Goal: Transaction & Acquisition: Book appointment/travel/reservation

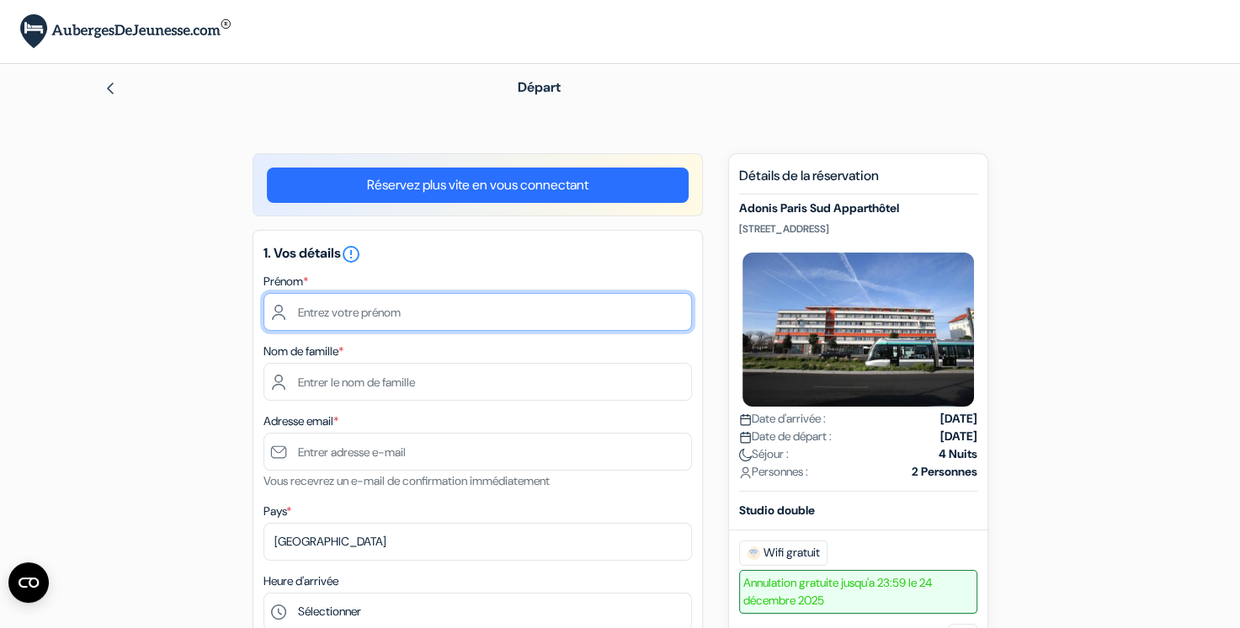
click at [451, 308] on input "text" at bounding box center [478, 312] width 429 height 38
type input "Maëlys"
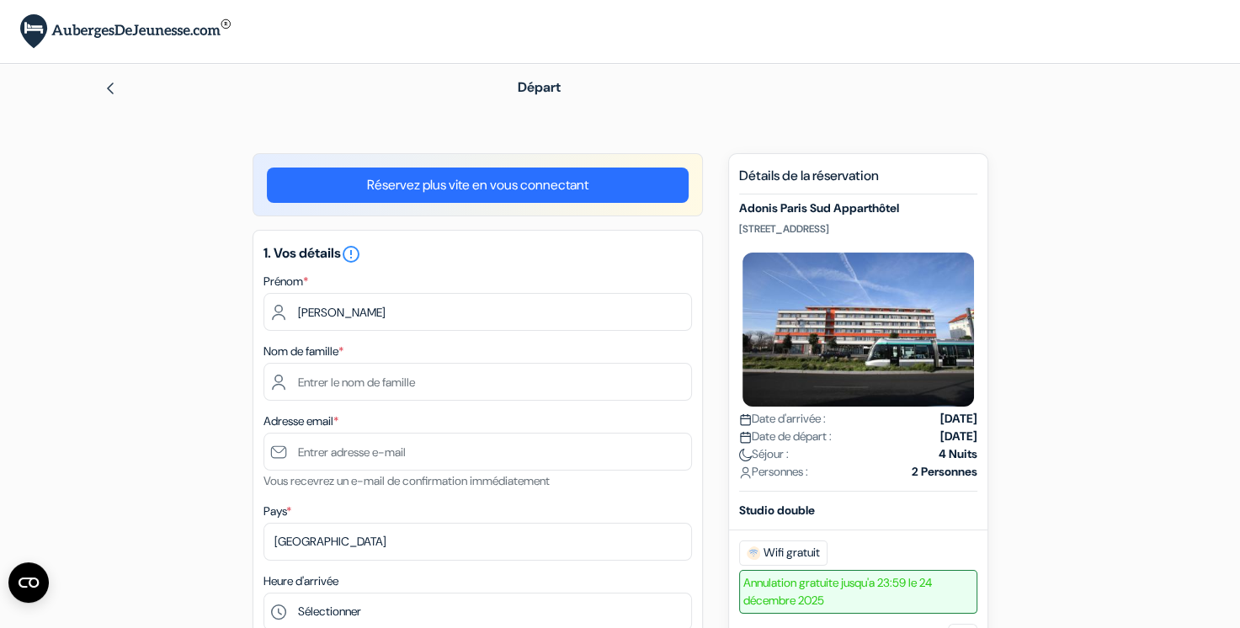
type input "gelée"
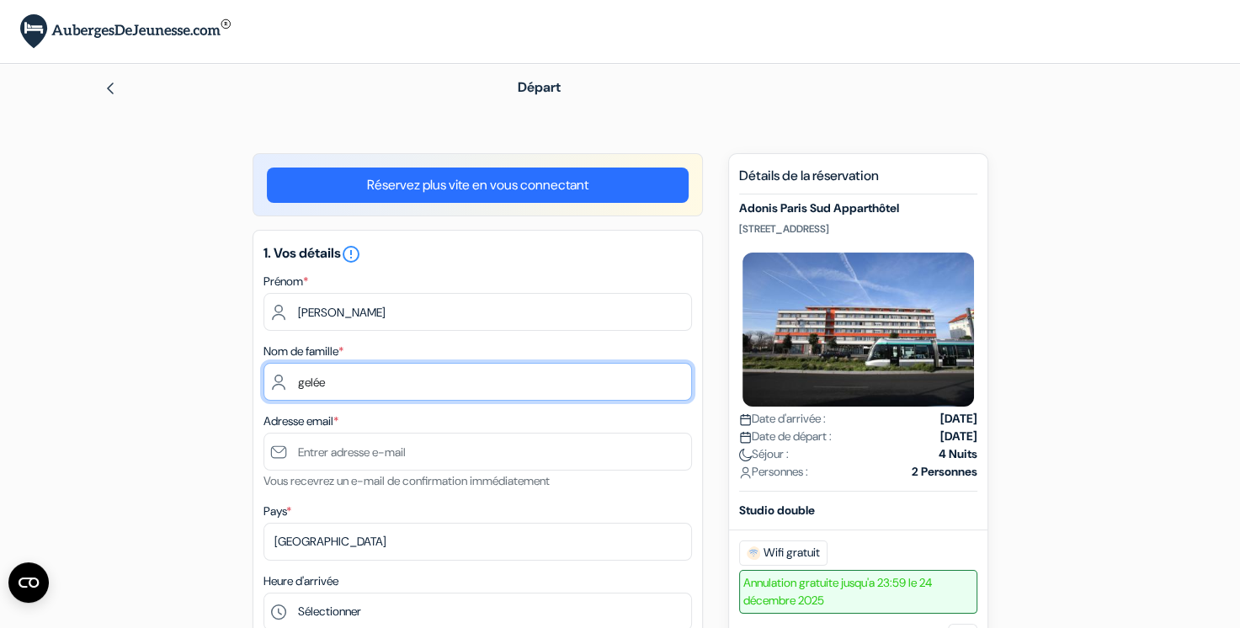
type input "maelys.gelee@sdis44.fr"
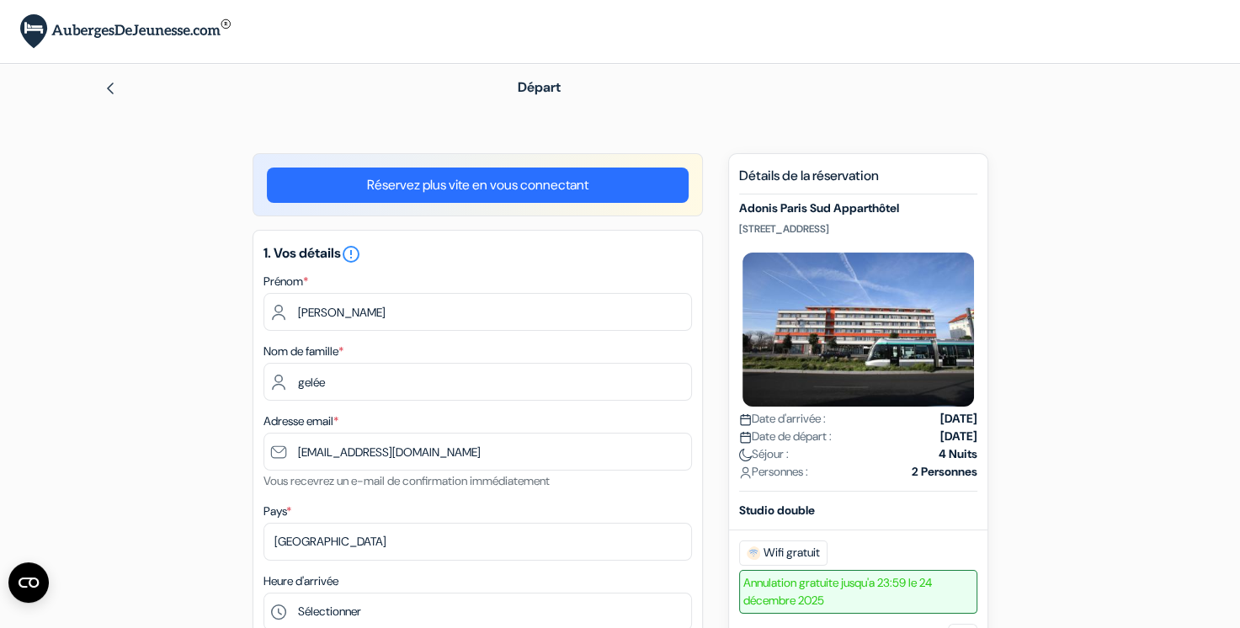
type input "0781000687"
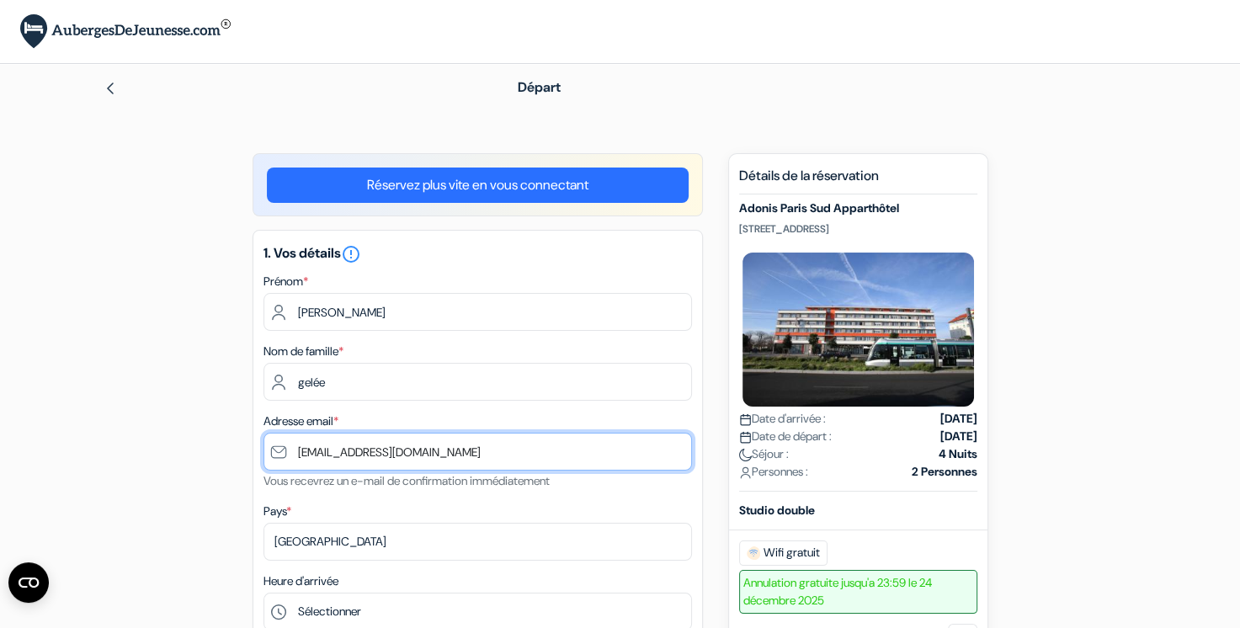
drag, startPoint x: 433, startPoint y: 453, endPoint x: 334, endPoint y: 453, distance: 98.5
click at [334, 453] on input "maelys.gelee@sdis44.fr" at bounding box center [478, 452] width 429 height 38
type input "[EMAIL_ADDRESS][DOMAIN_NAME]"
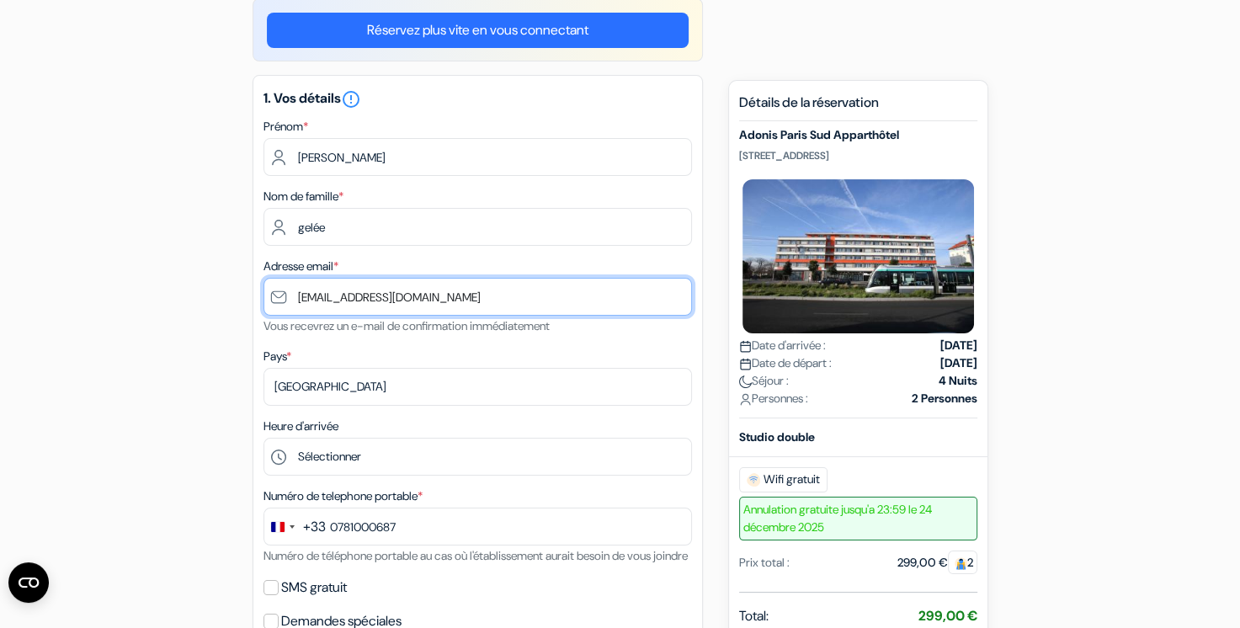
scroll to position [168, 0]
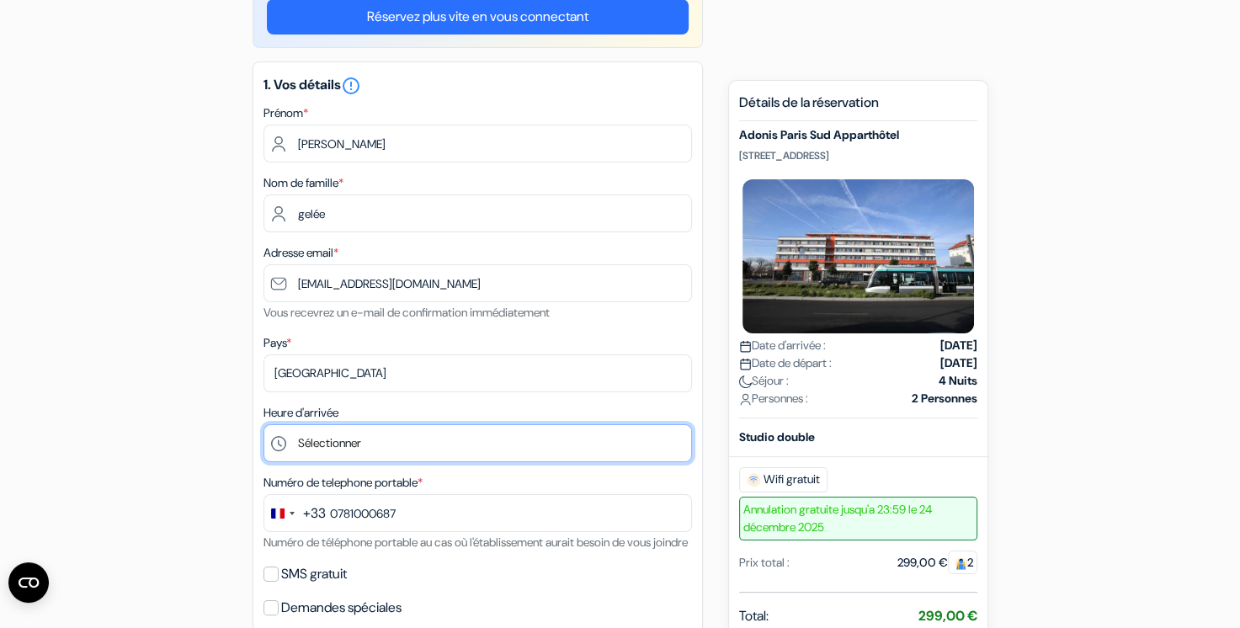
click at [427, 451] on select "Sélectionner 1:00 2:00 3:00 4:00 5:00 6:00 7:00 8:00 9:00 10:00 11:00 12:00 13:…" at bounding box center [478, 443] width 429 height 38
select select "16"
click at [264, 425] on select "Sélectionner 1:00 2:00 3:00 4:00 5:00 6:00 7:00 8:00 9:00 10:00 11:00 12:00 13:…" at bounding box center [478, 443] width 429 height 38
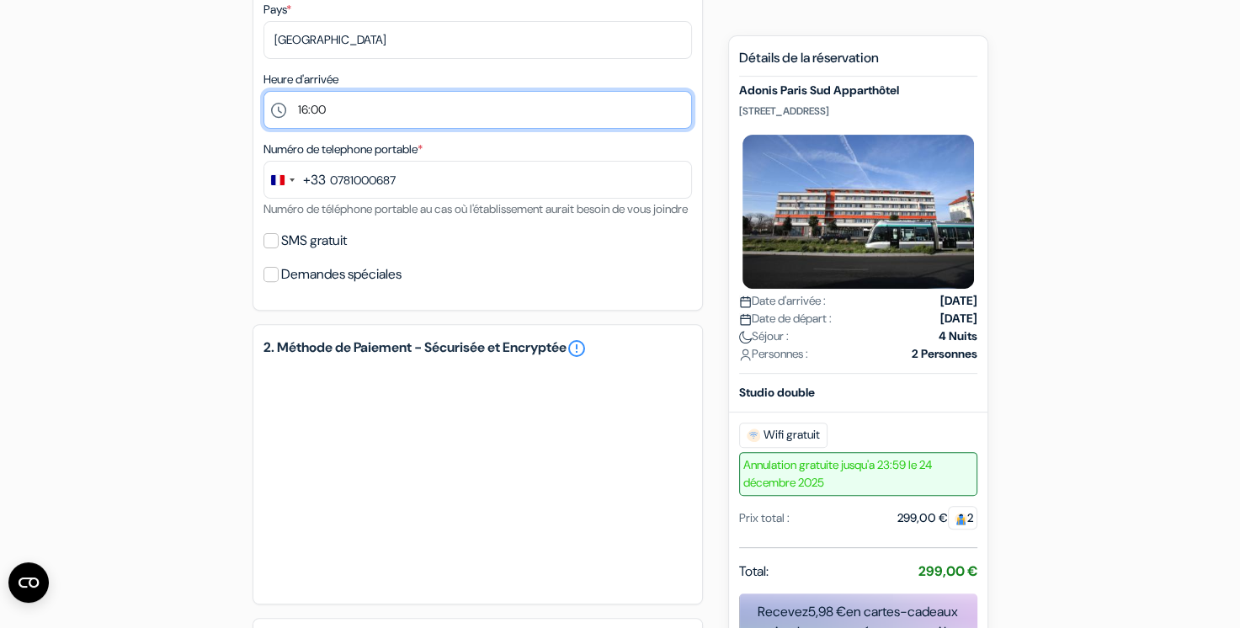
scroll to position [505, 0]
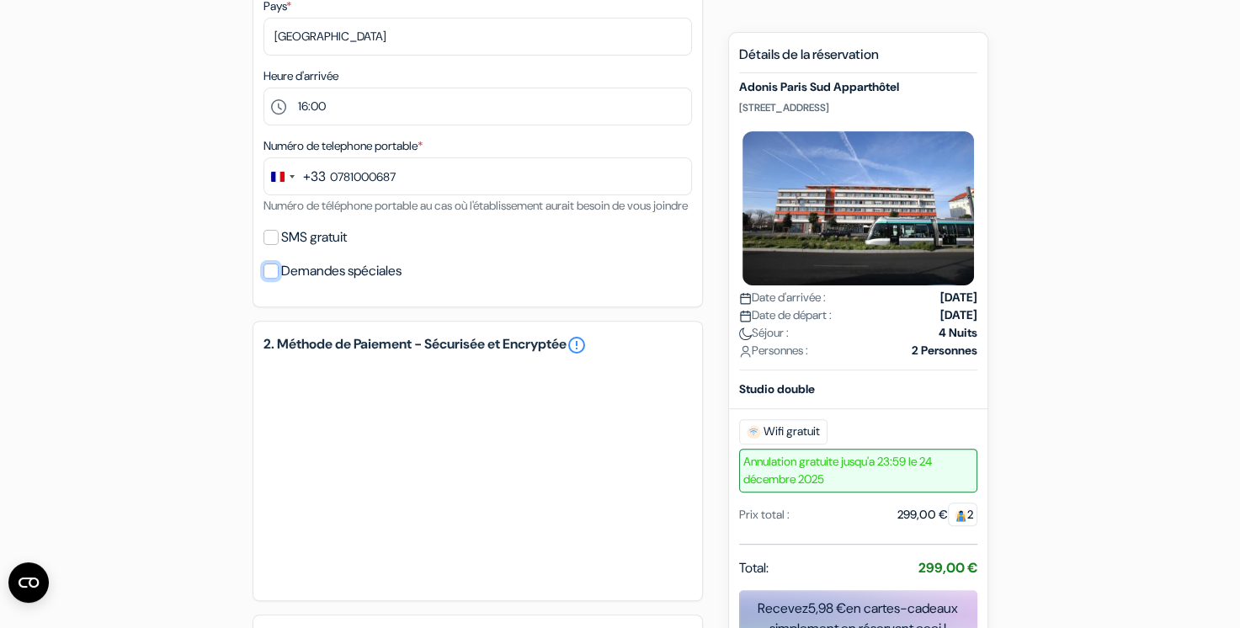
click at [268, 279] on input "Demandes spéciales" at bounding box center [271, 271] width 15 height 15
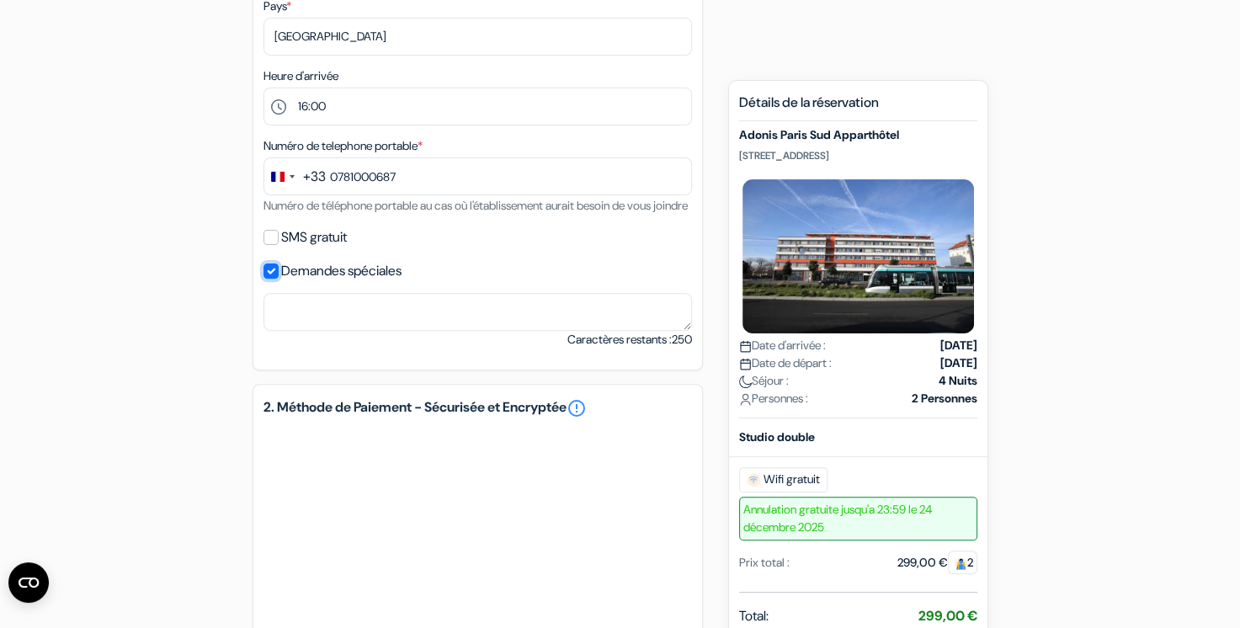
click at [268, 279] on input "Demandes spéciales" at bounding box center [271, 271] width 15 height 15
checkbox input "false"
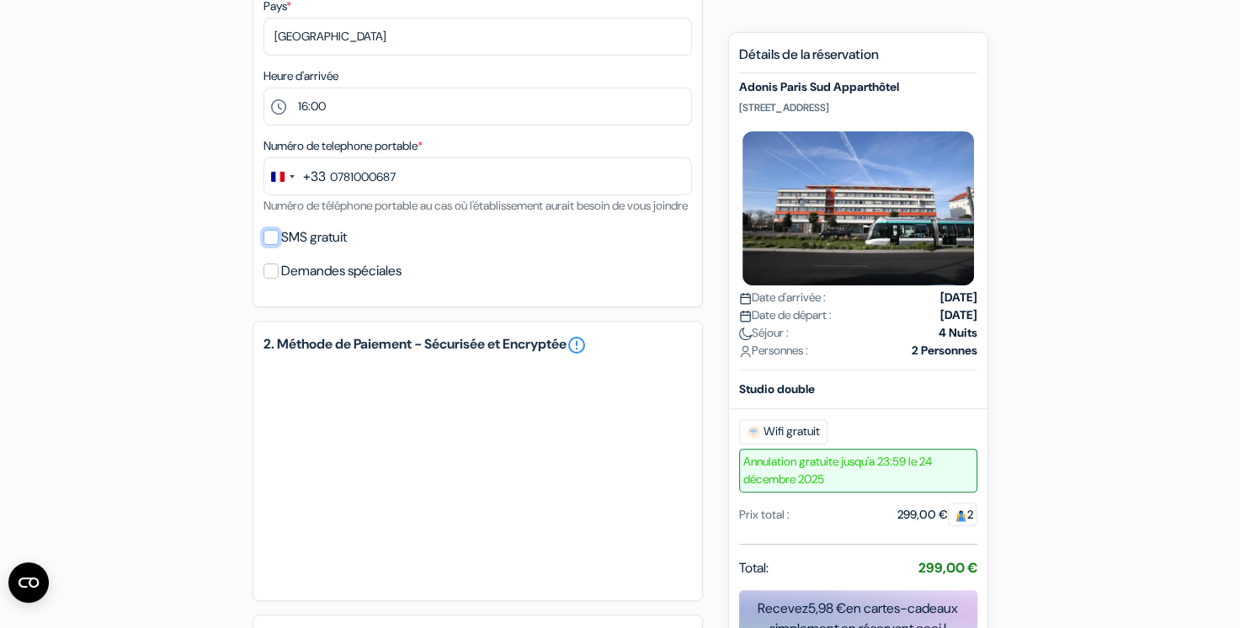
click at [271, 245] on input "SMS gratuit" at bounding box center [271, 237] width 15 height 15
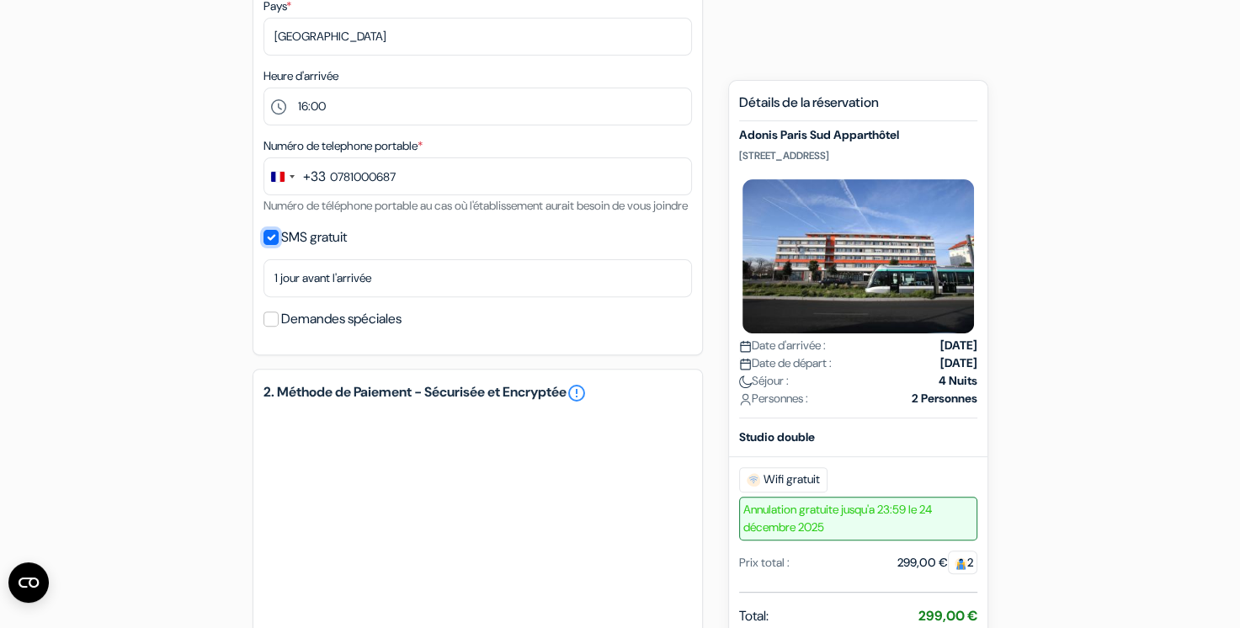
click at [271, 245] on input "SMS gratuit" at bounding box center [271, 237] width 15 height 15
checkbox input "false"
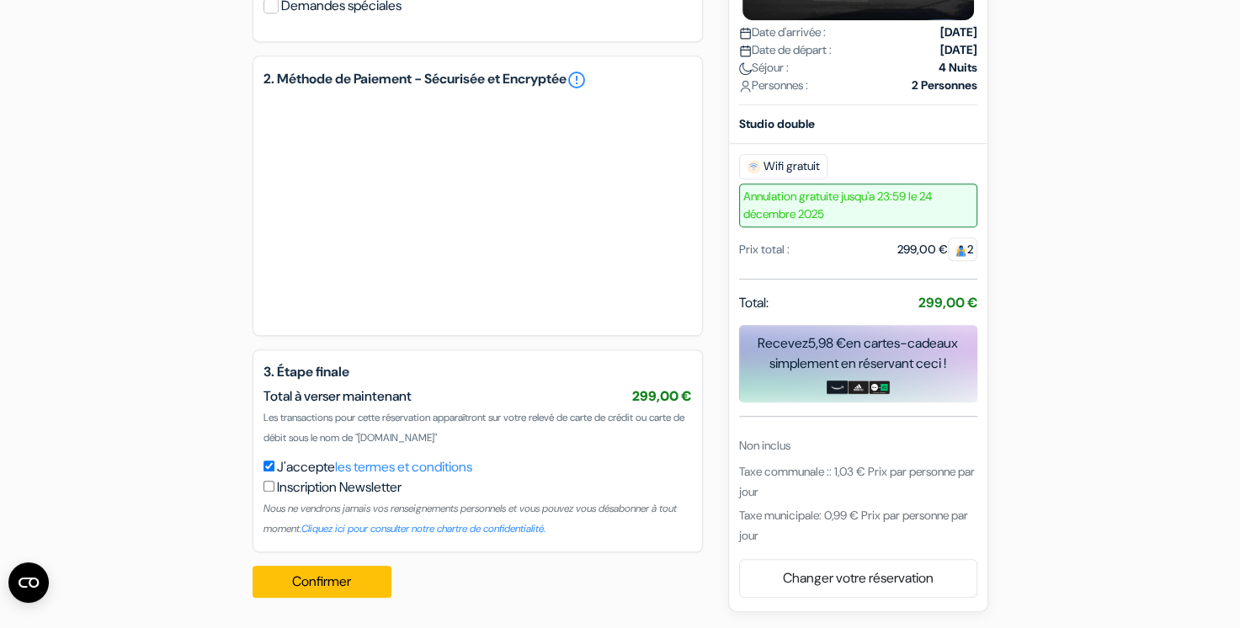
scroll to position [792, 0]
click at [308, 583] on button "Confirmer Loading..." at bounding box center [323, 582] width 140 height 32
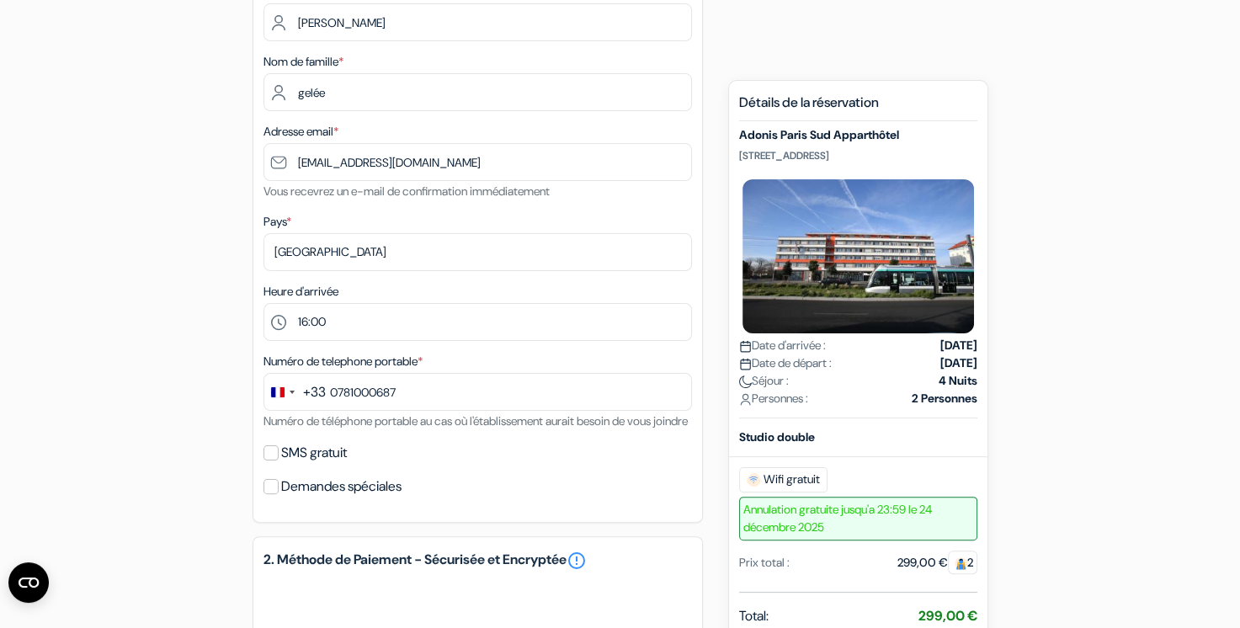
scroll to position [288, 0]
drag, startPoint x: 873, startPoint y: 157, endPoint x: 733, endPoint y: 129, distance: 143.4
click at [733, 129] on div "Nouvelle Réservation Détails de la réservation Adonis Paris Sud Apparthôtel 196…" at bounding box center [858, 502] width 260 height 845
copy div "Adonis Paris Sud Apparthôtel 196 avenue Stalingrad, Paris"
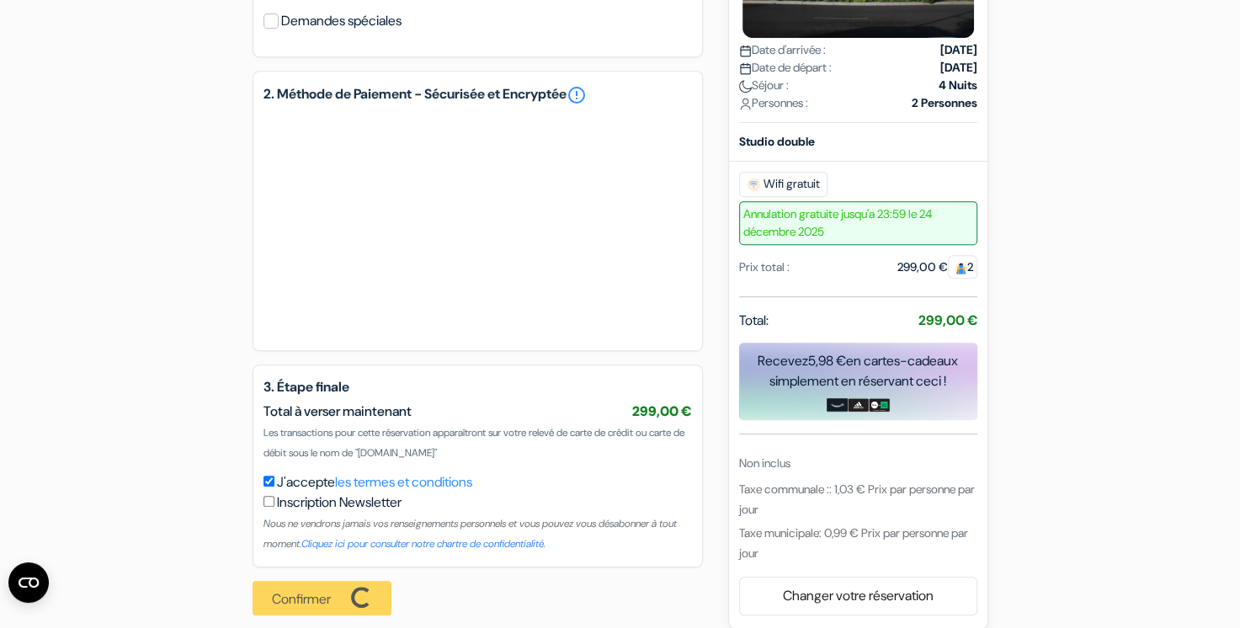
scroll to position [793, 0]
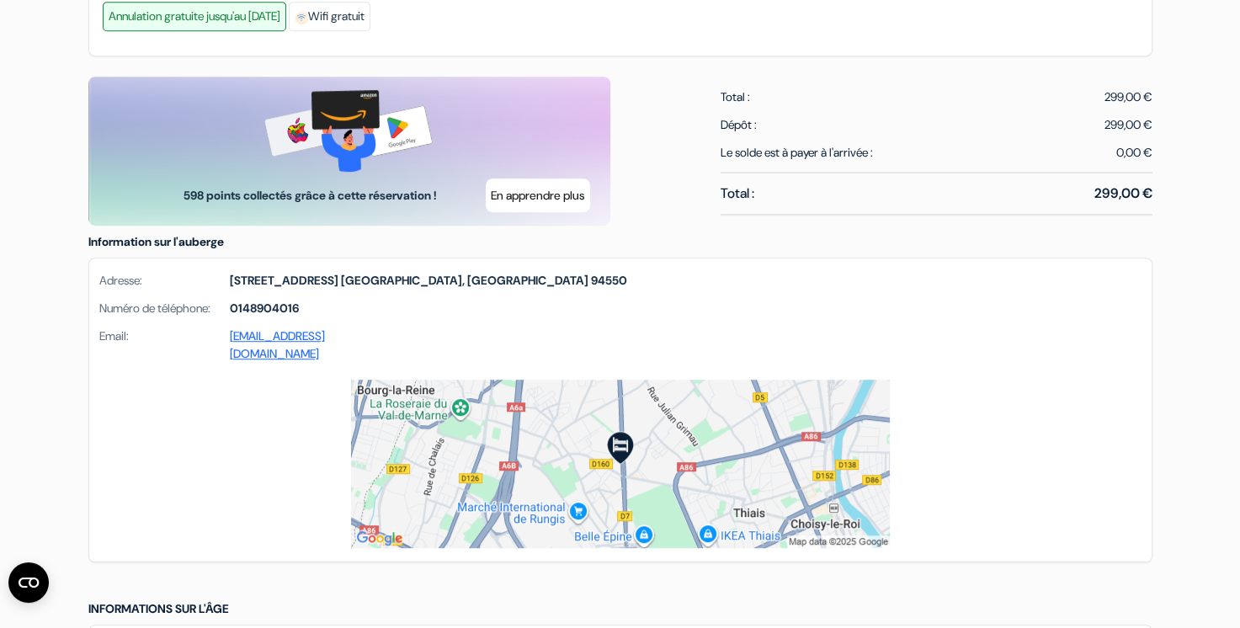
scroll to position [1011, 0]
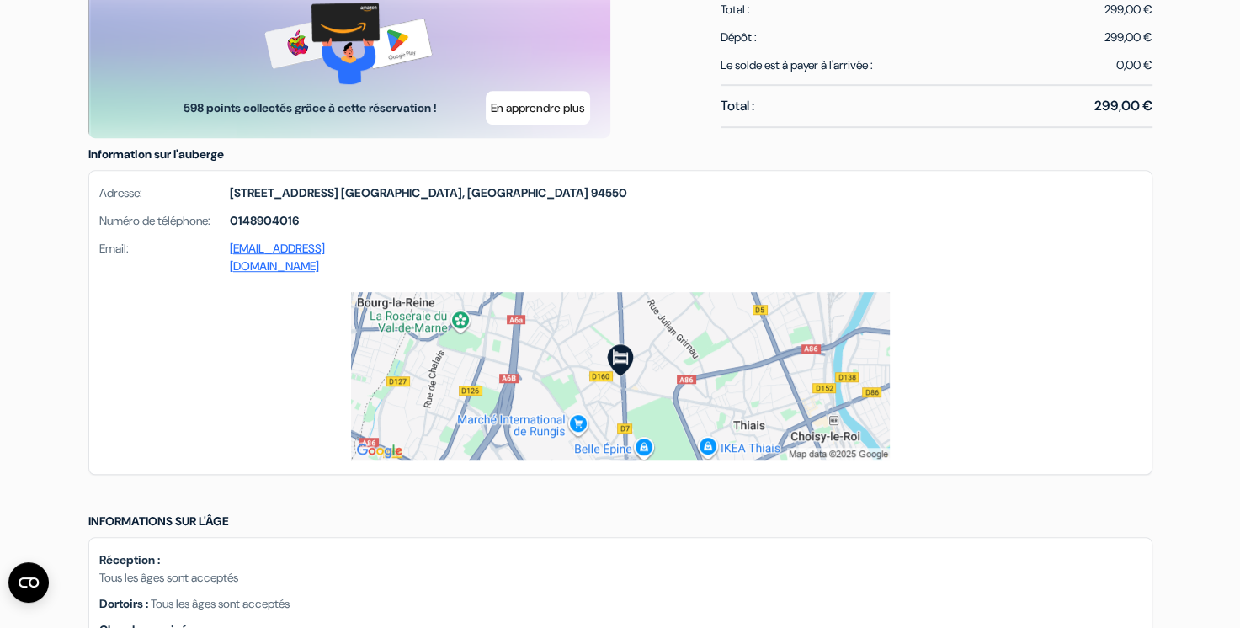
click at [620, 390] on img at bounding box center [620, 376] width 539 height 168
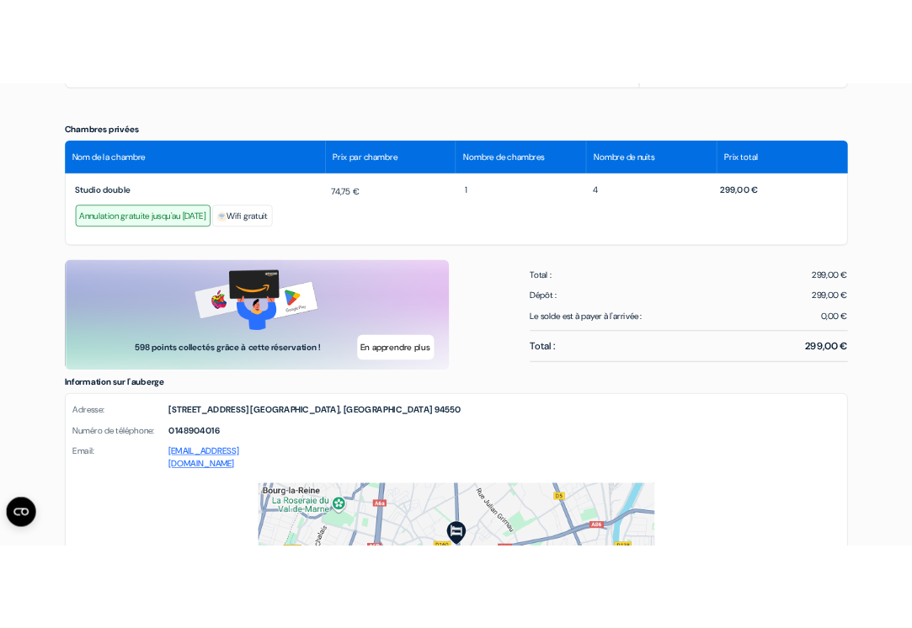
scroll to position [758, 0]
